Goal: Navigation & Orientation: Find specific page/section

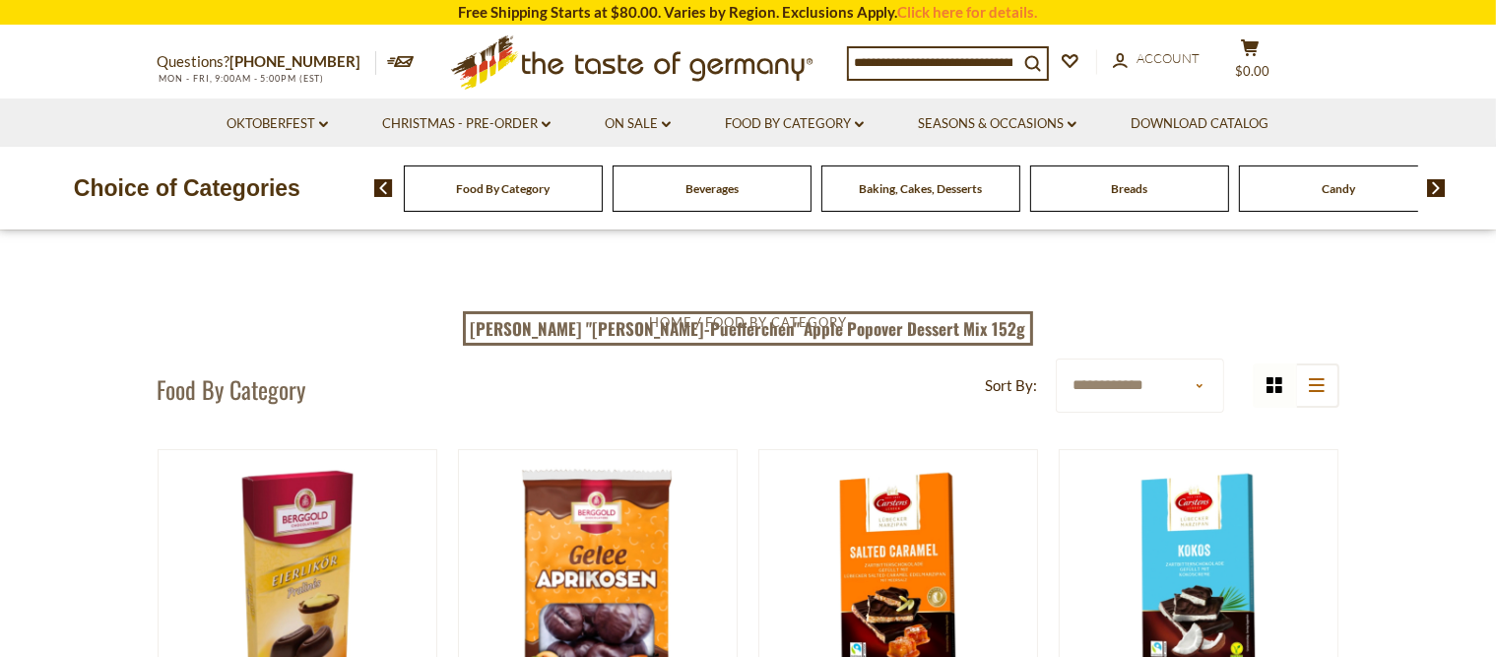
click at [1443, 184] on img at bounding box center [1436, 188] width 19 height 18
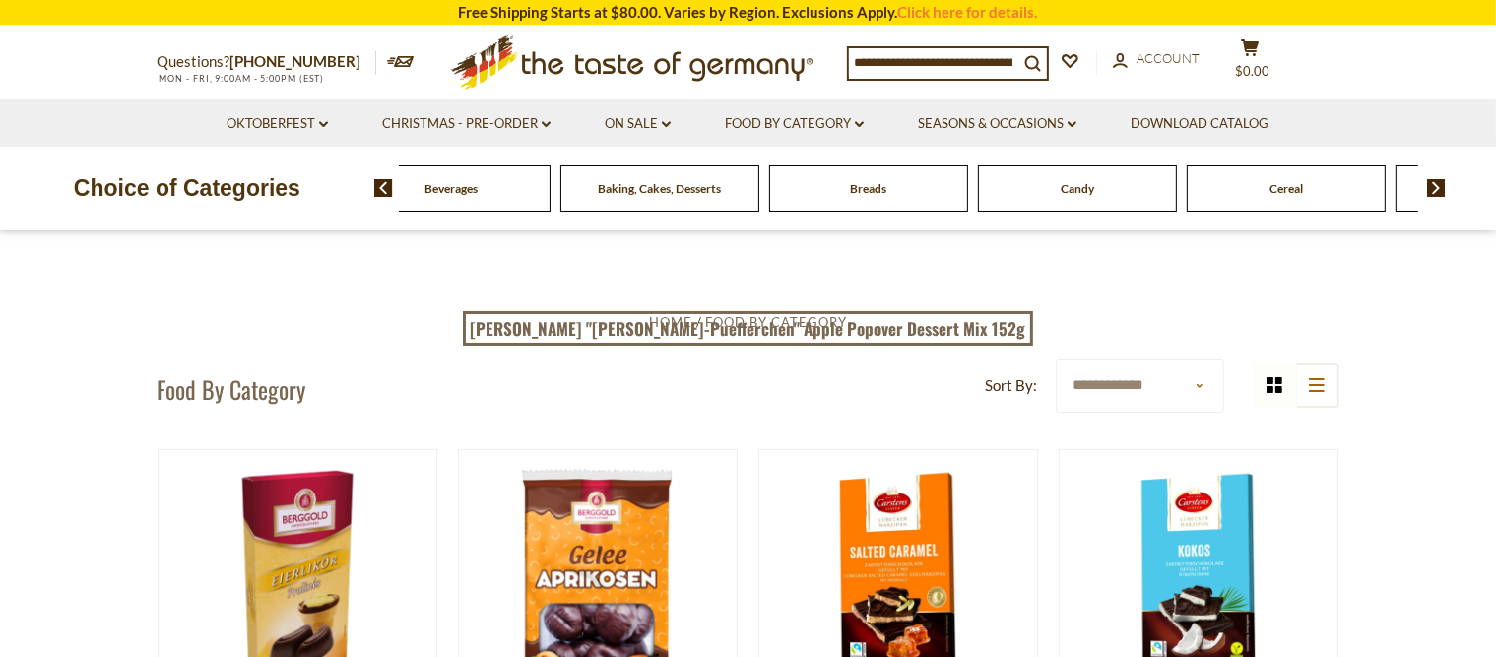
click at [1443, 184] on img at bounding box center [1436, 188] width 19 height 18
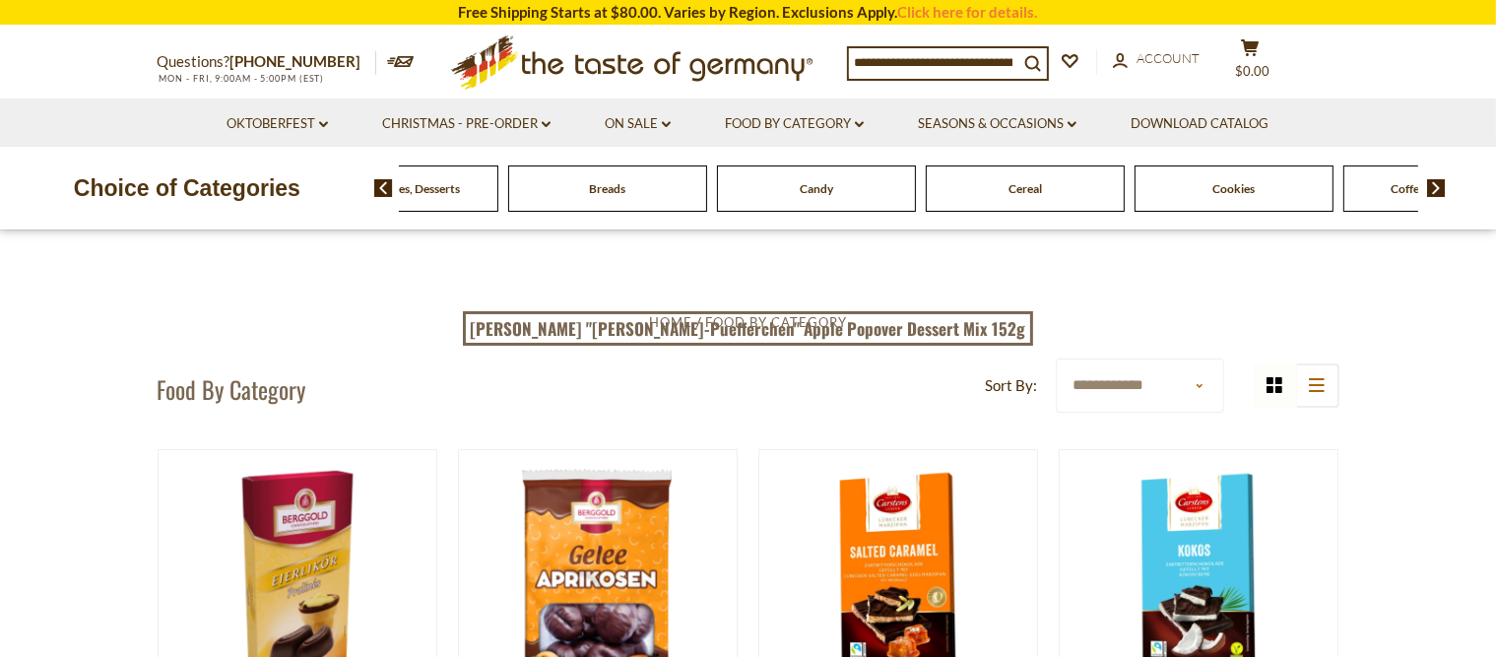
click at [1443, 184] on img at bounding box center [1436, 188] width 19 height 18
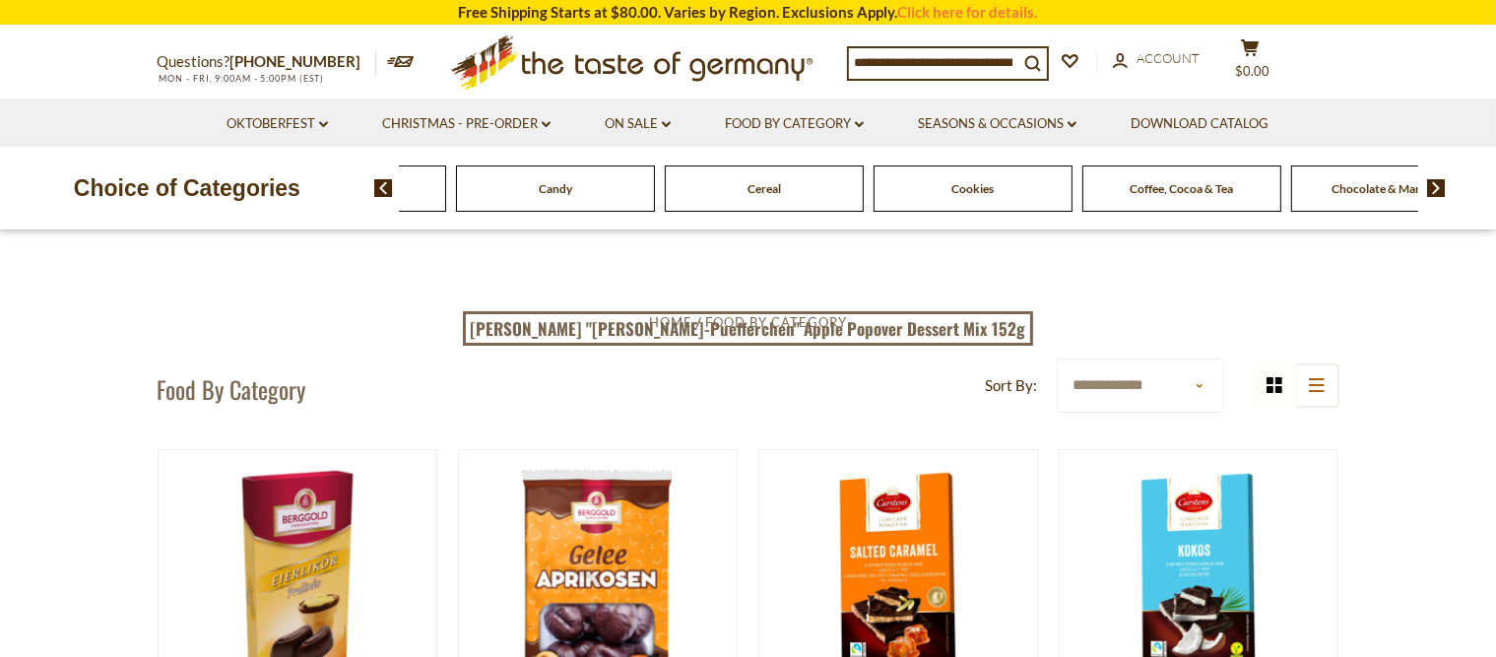
click at [1443, 184] on img at bounding box center [1436, 188] width 19 height 18
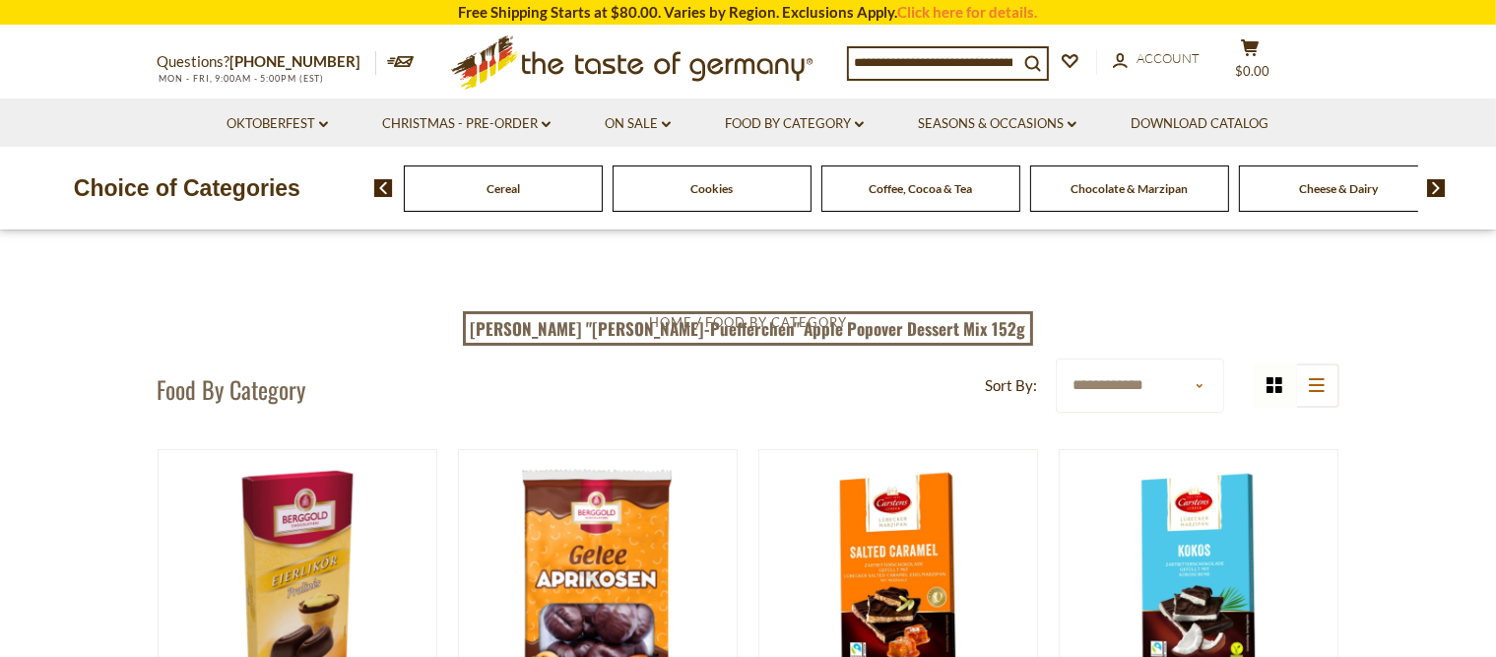
click at [1443, 184] on img at bounding box center [1436, 188] width 19 height 18
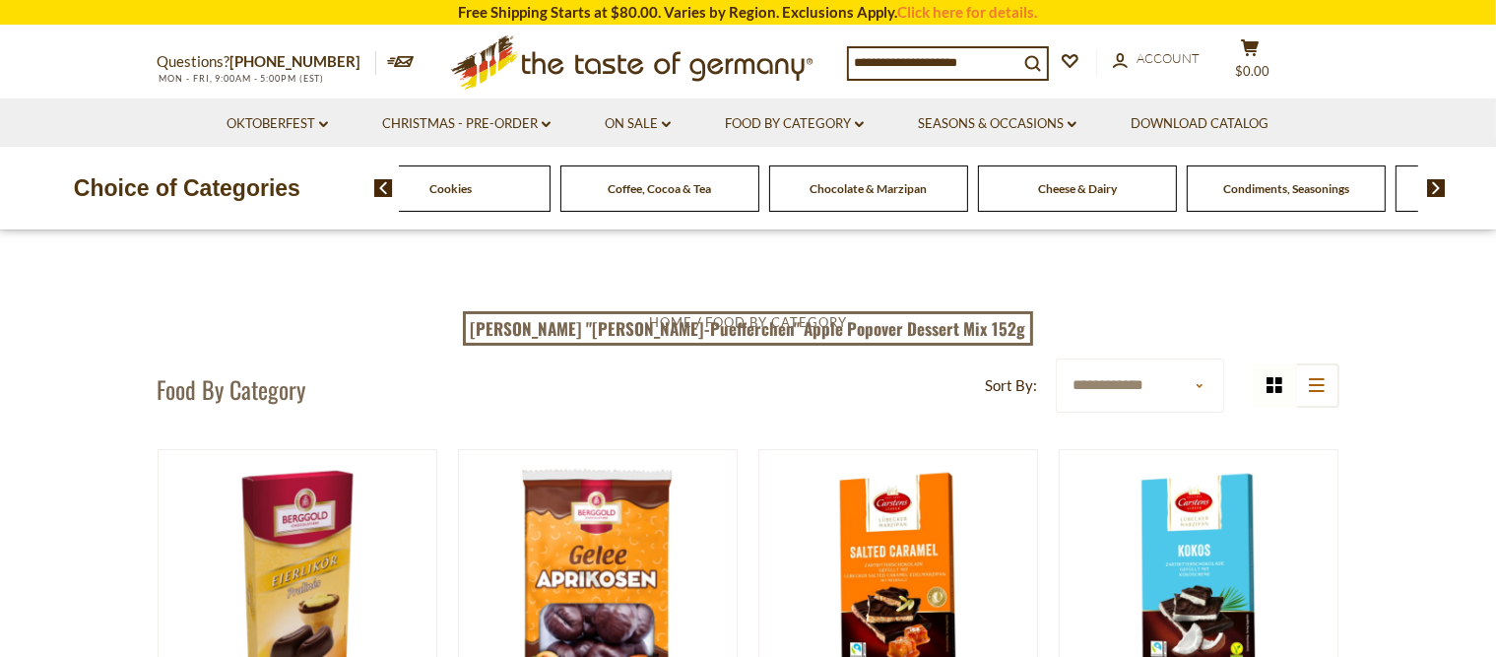
click at [1443, 184] on img at bounding box center [1436, 188] width 19 height 18
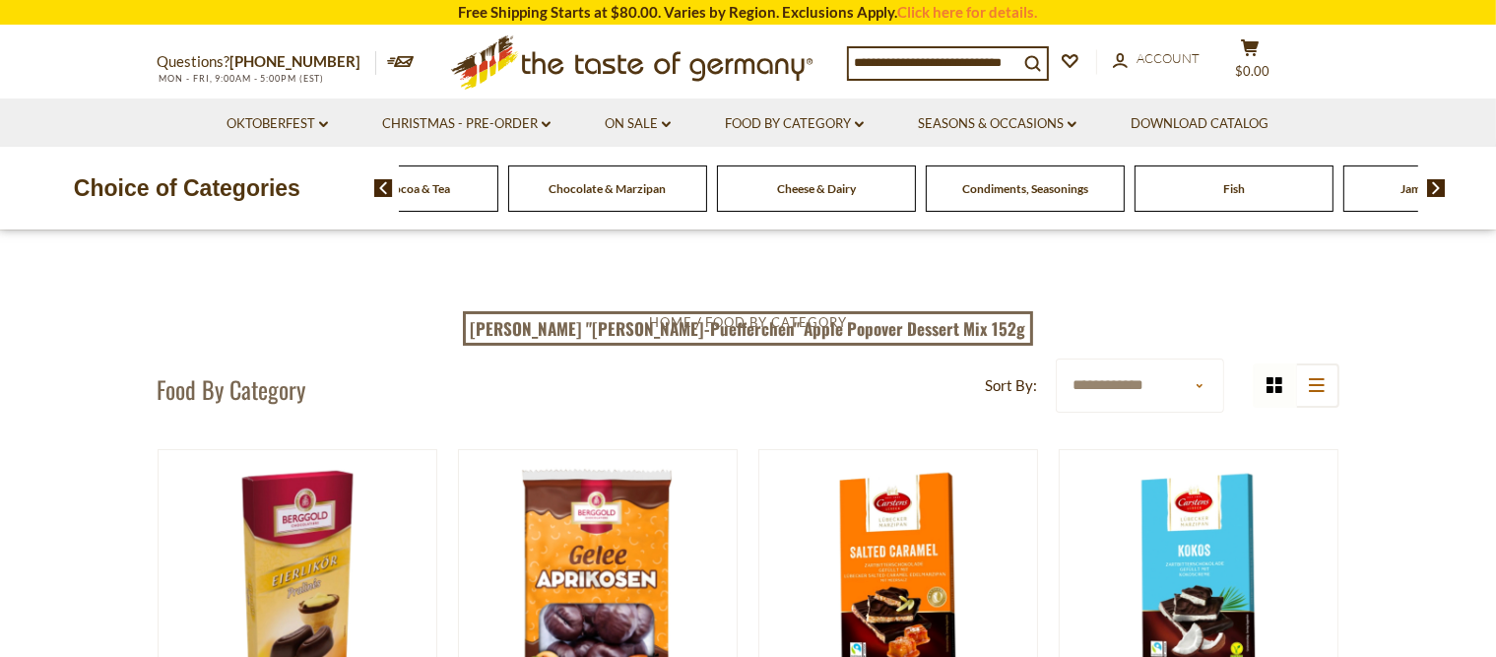
click at [1441, 183] on img at bounding box center [1436, 188] width 19 height 18
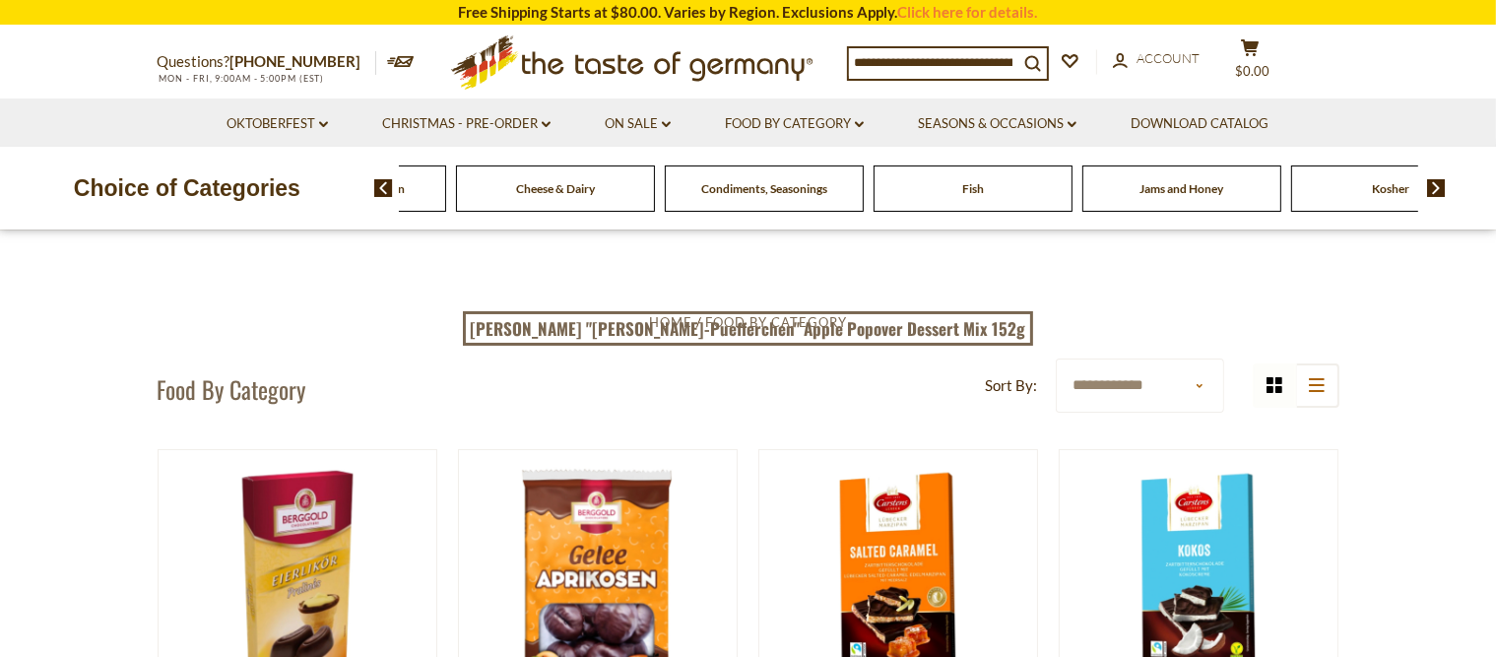
click at [1438, 183] on img at bounding box center [1436, 188] width 19 height 18
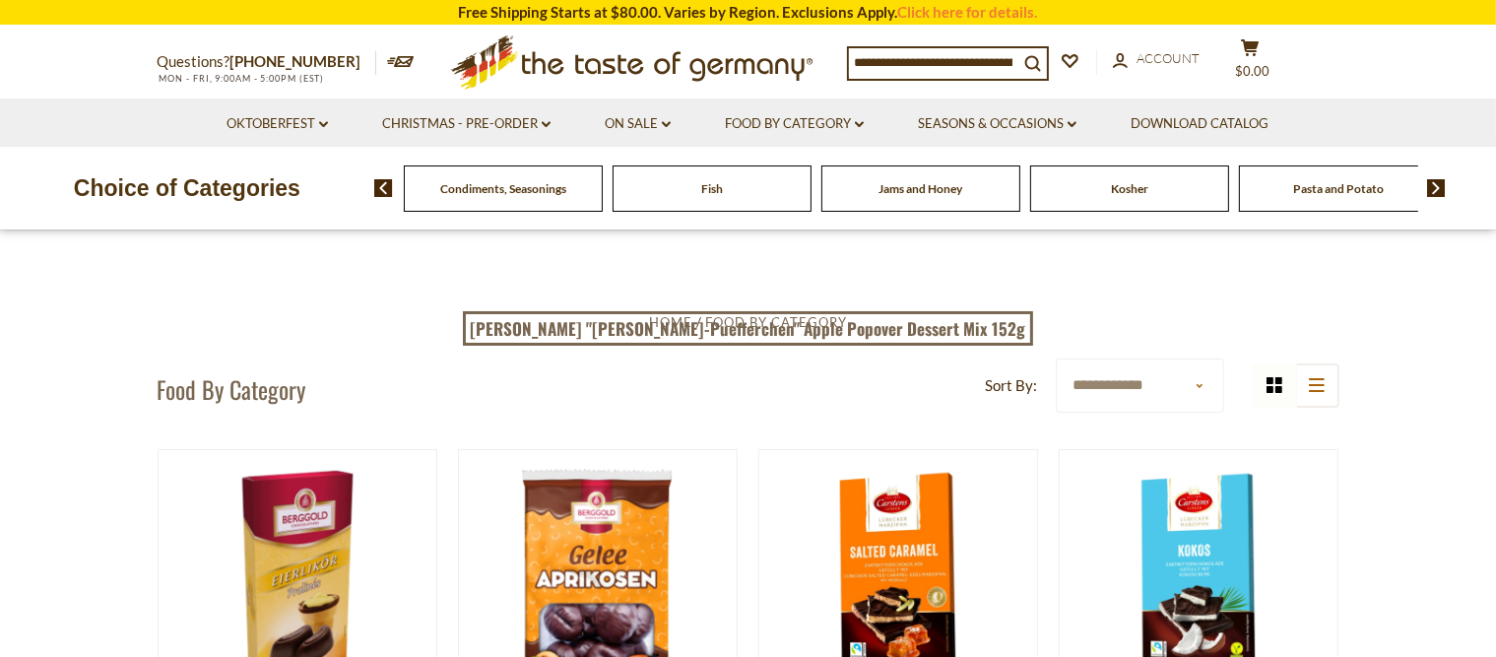
click at [1436, 181] on img at bounding box center [1436, 188] width 19 height 18
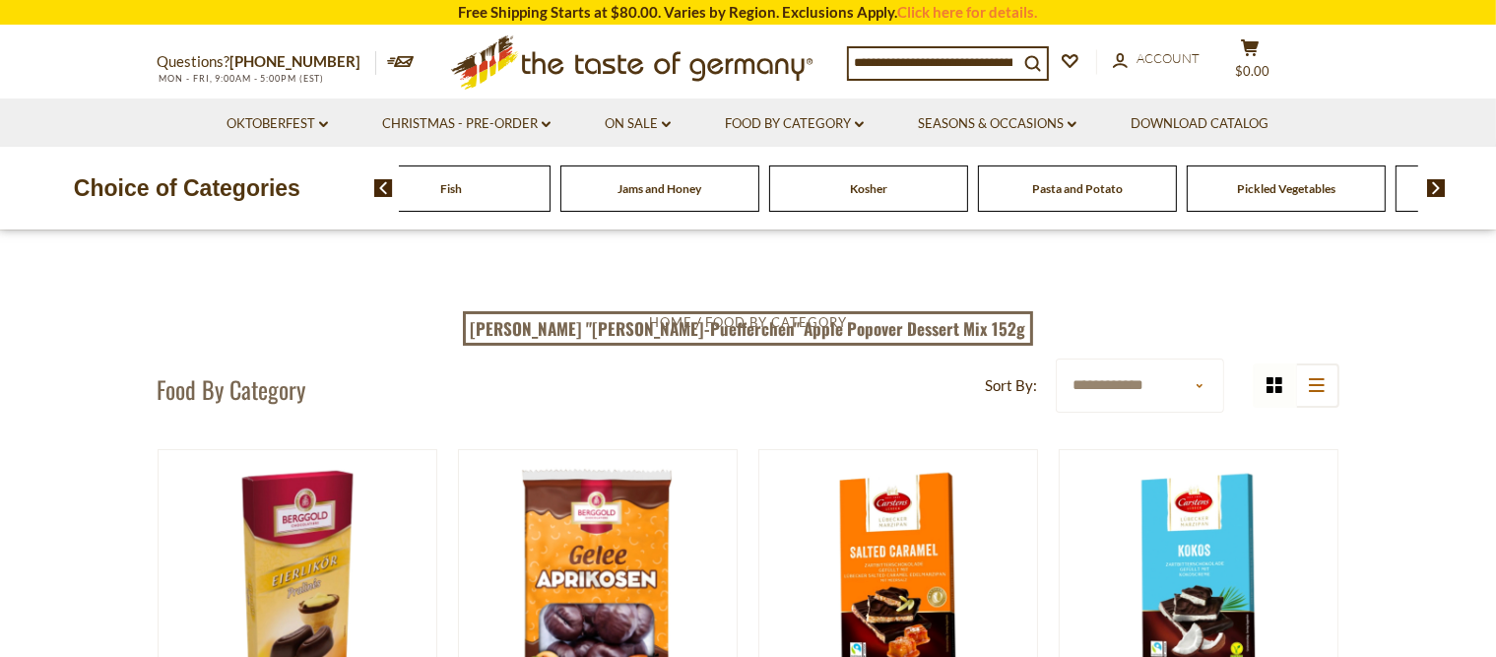
click at [1433, 179] on img at bounding box center [1436, 188] width 19 height 18
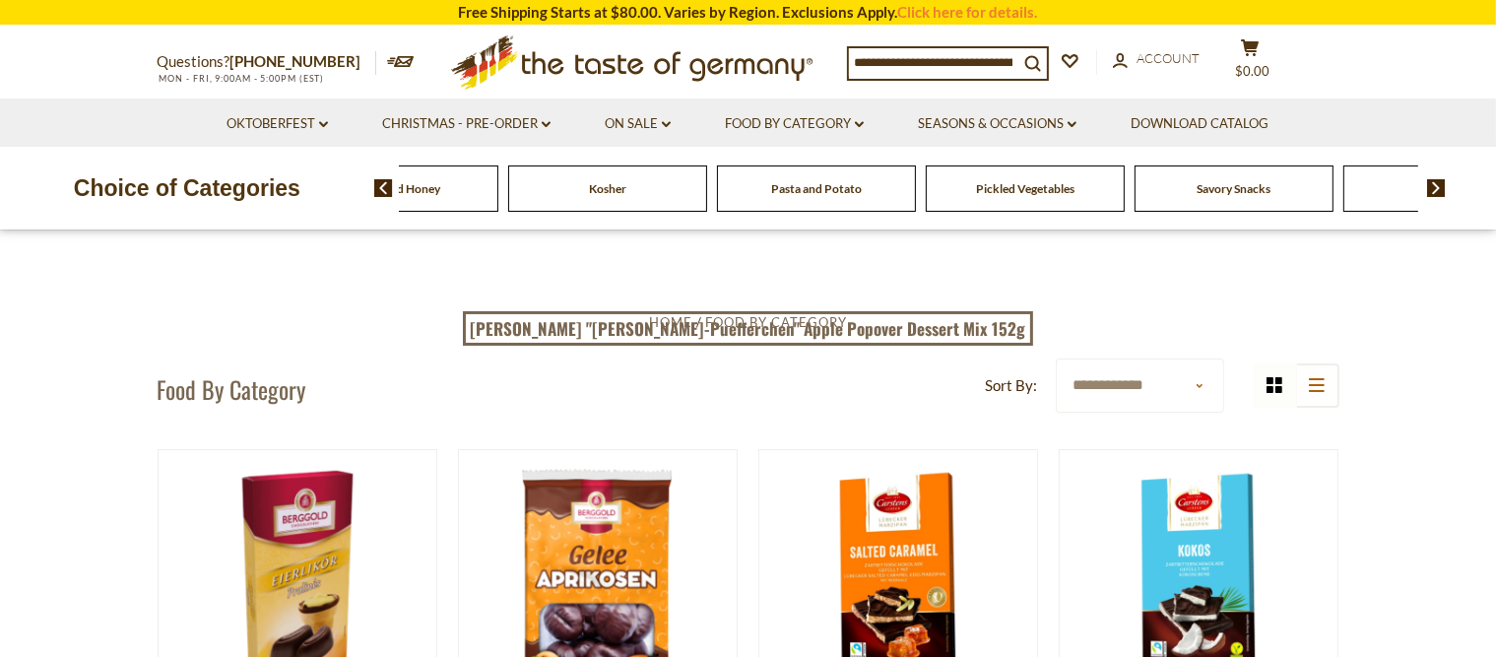
click at [1433, 179] on img at bounding box center [1436, 188] width 19 height 18
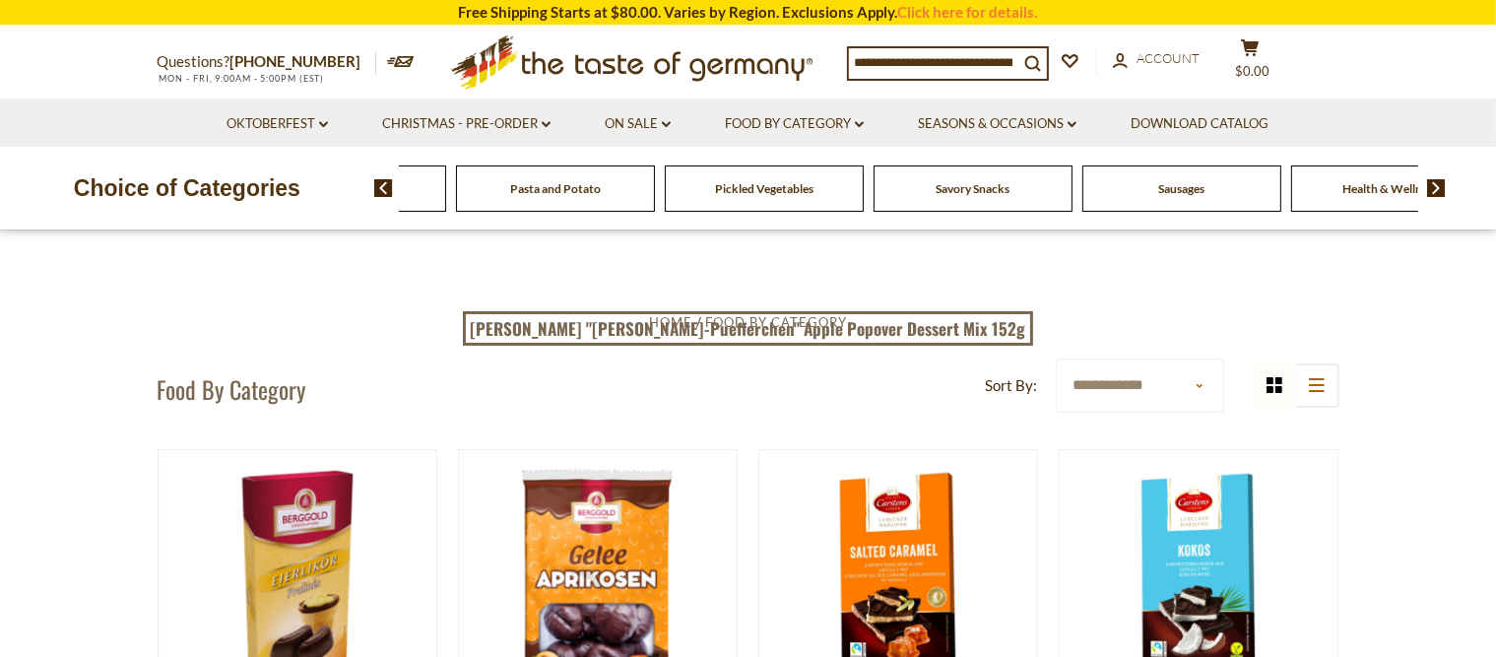
click at [1433, 179] on img at bounding box center [1436, 188] width 19 height 18
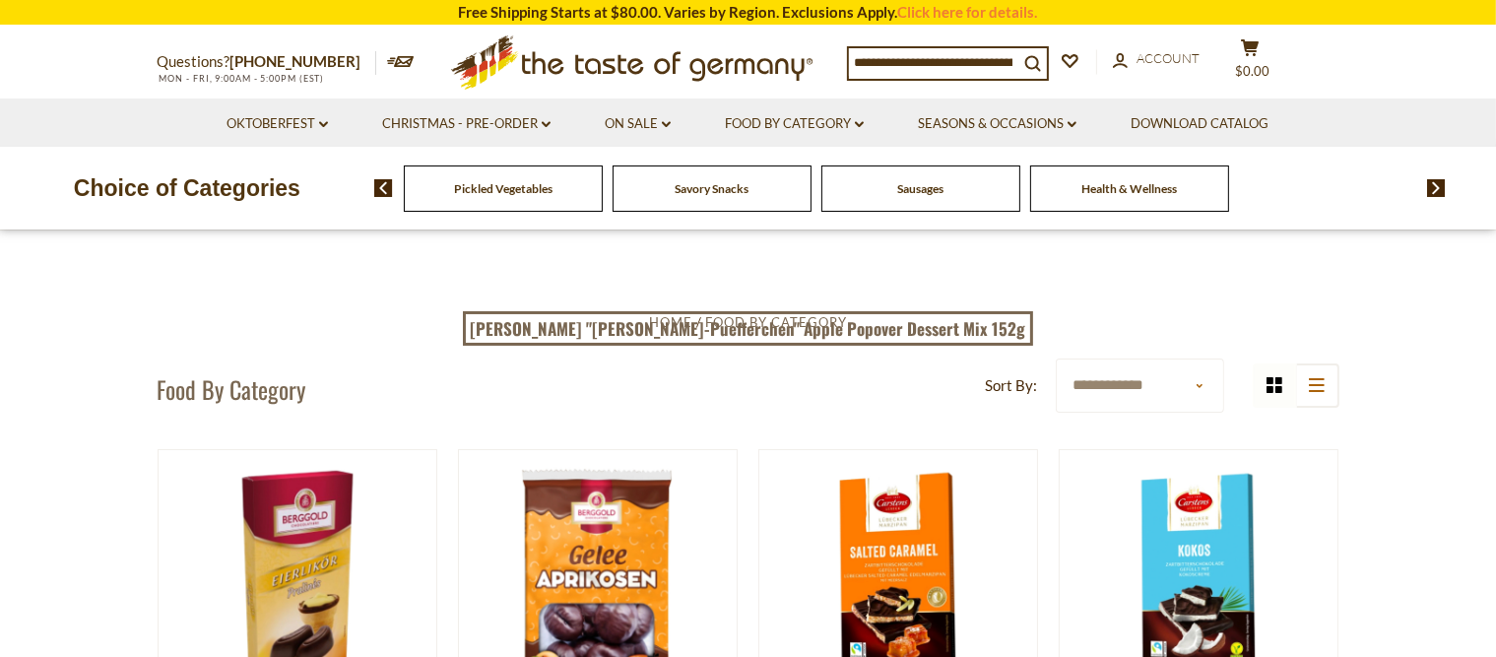
click at [944, 188] on span "Sausages" at bounding box center [920, 188] width 46 height 15
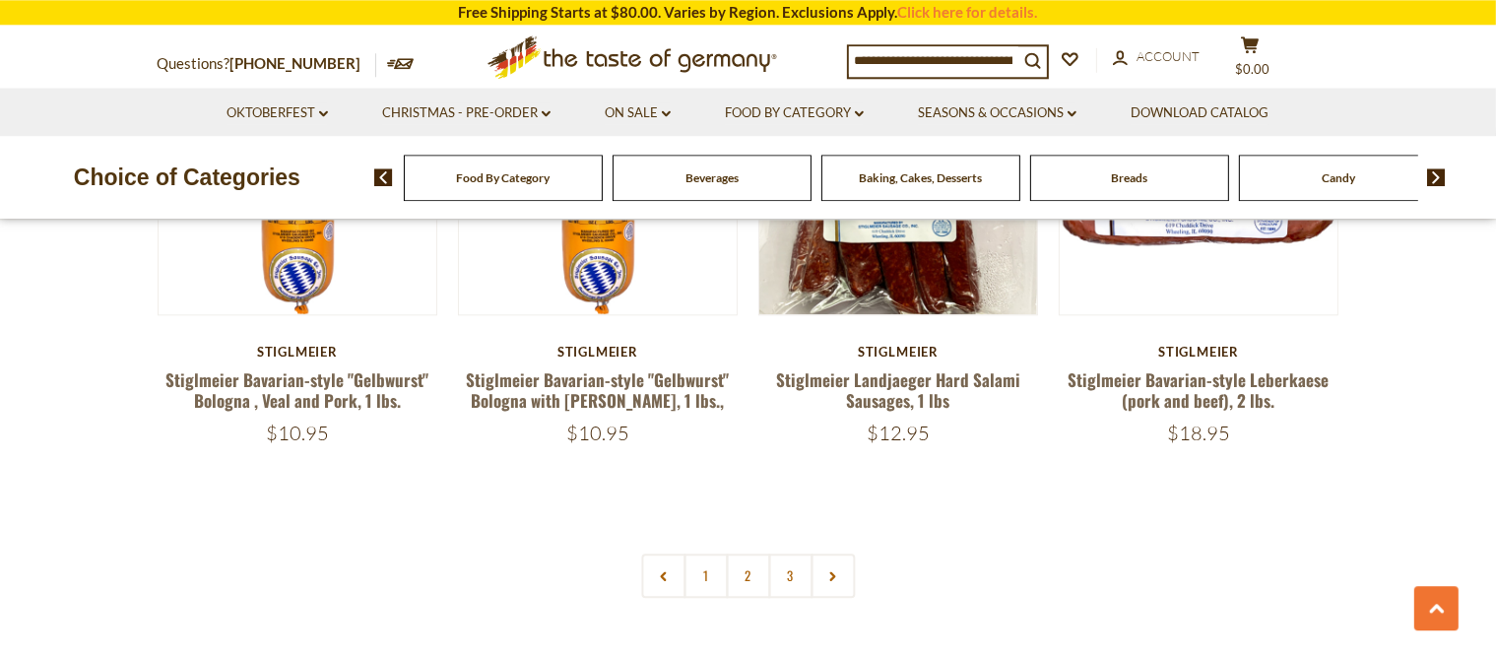
scroll to position [4681, 0]
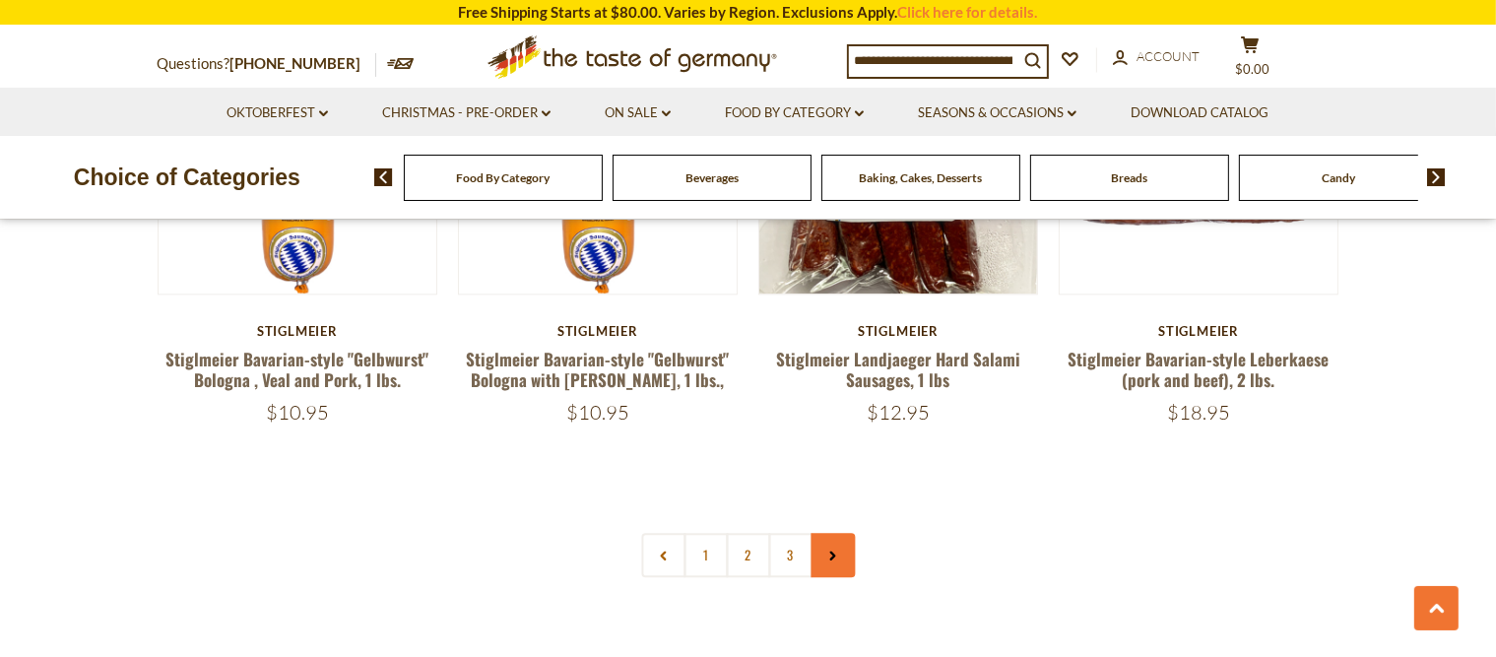
click at [837, 551] on icon at bounding box center [833, 556] width 12 height 10
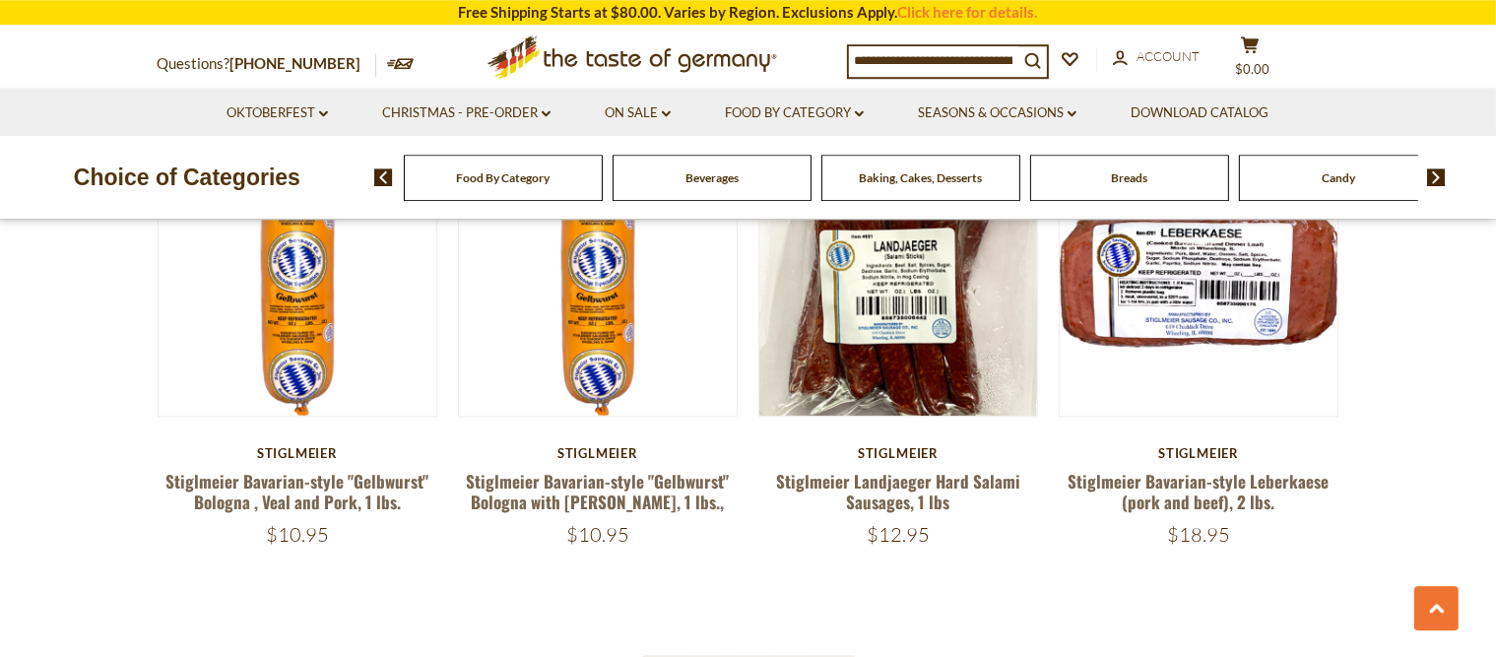
scroll to position [4576, 0]
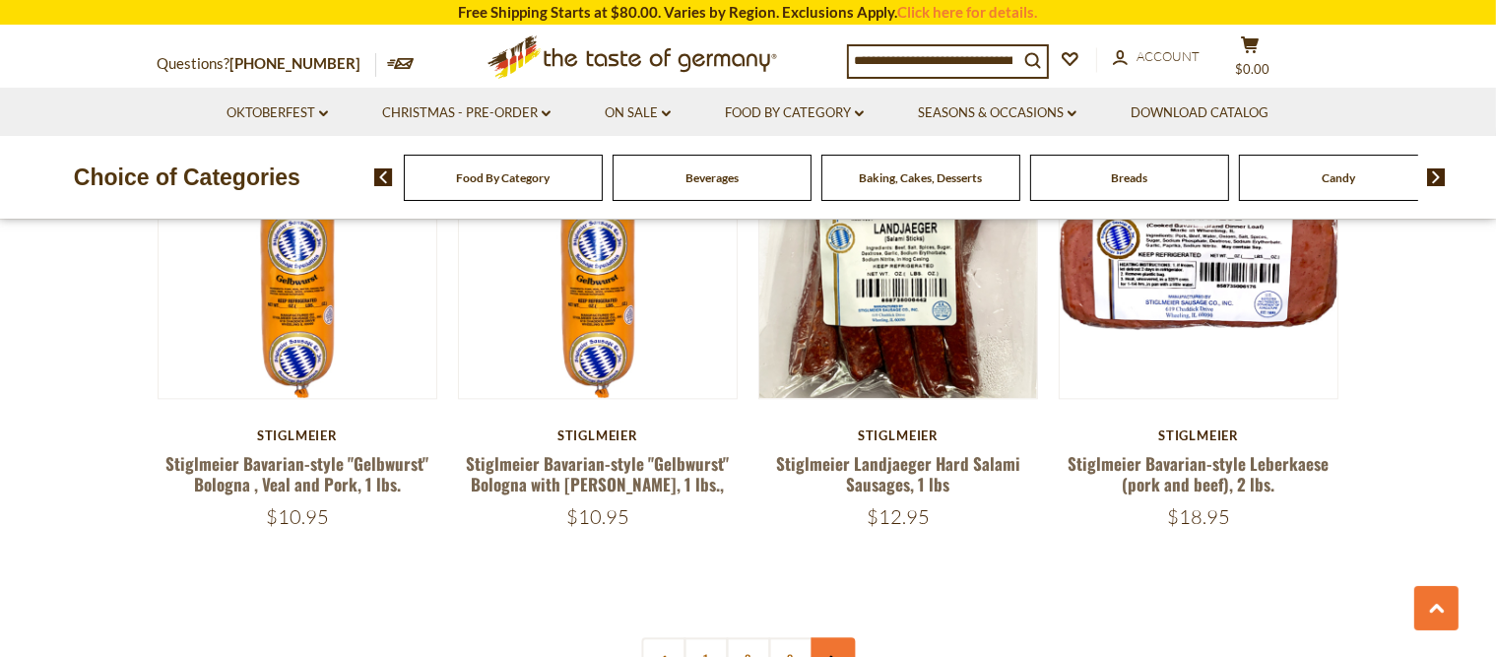
click at [848, 637] on link at bounding box center [833, 659] width 44 height 44
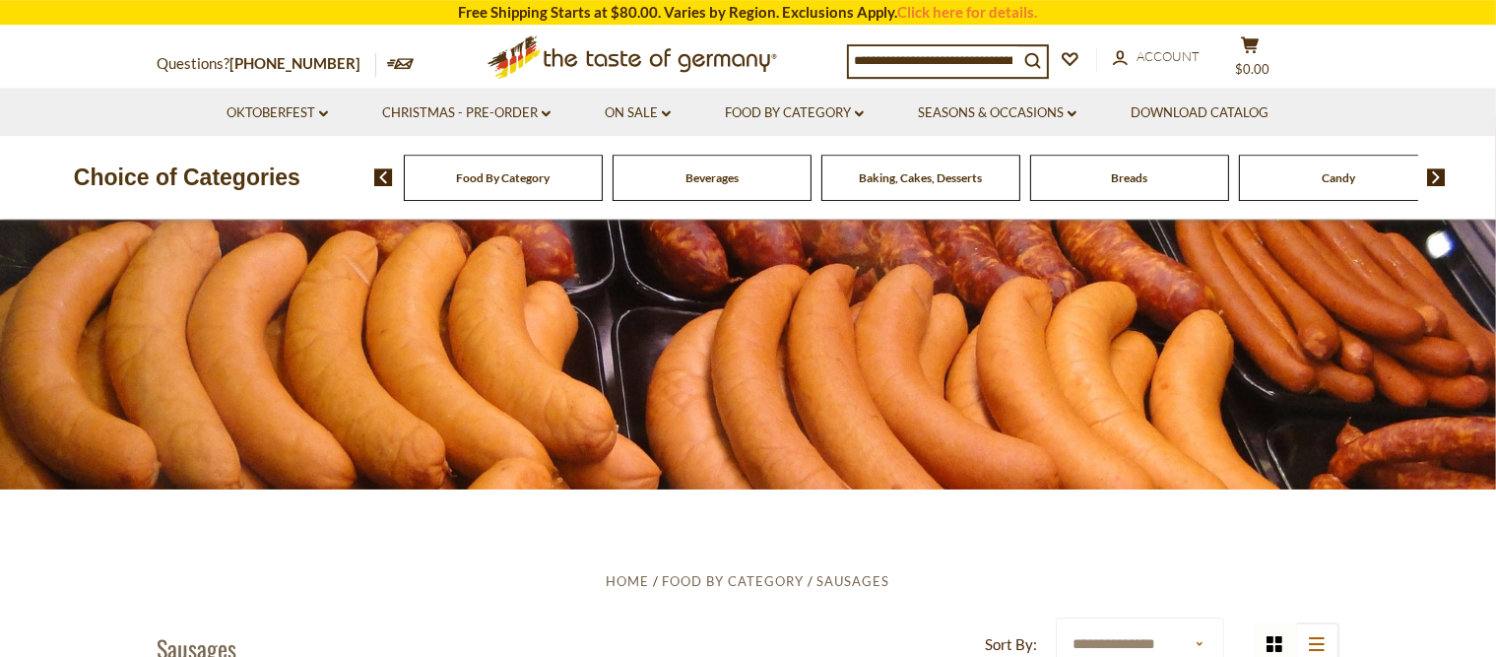
scroll to position [103, 0]
